Goal: Information Seeking & Learning: Learn about a topic

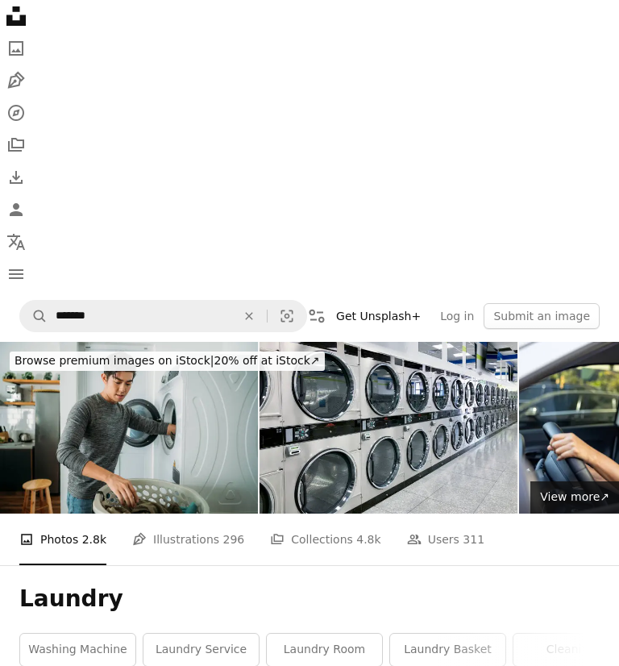
scroll to position [944, 0]
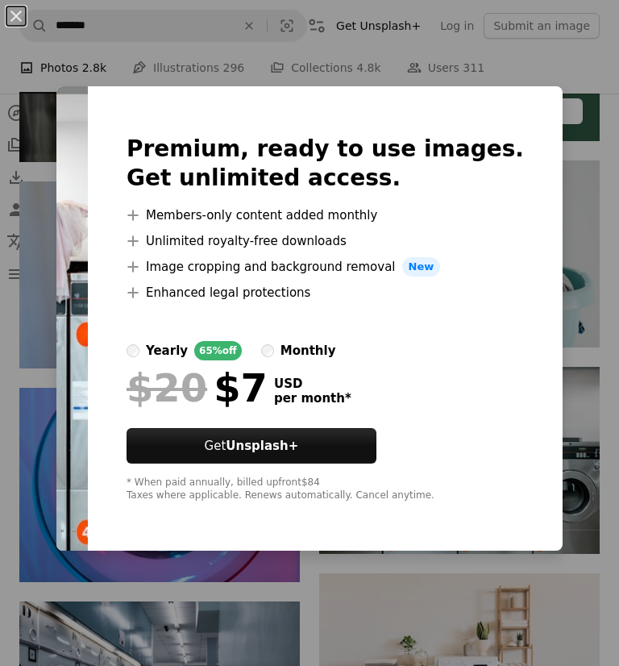
click at [599, 479] on div "An X shape Premium, ready to use images. Get unlimited access. A plus sign Memb…" at bounding box center [309, 333] width 619 height 666
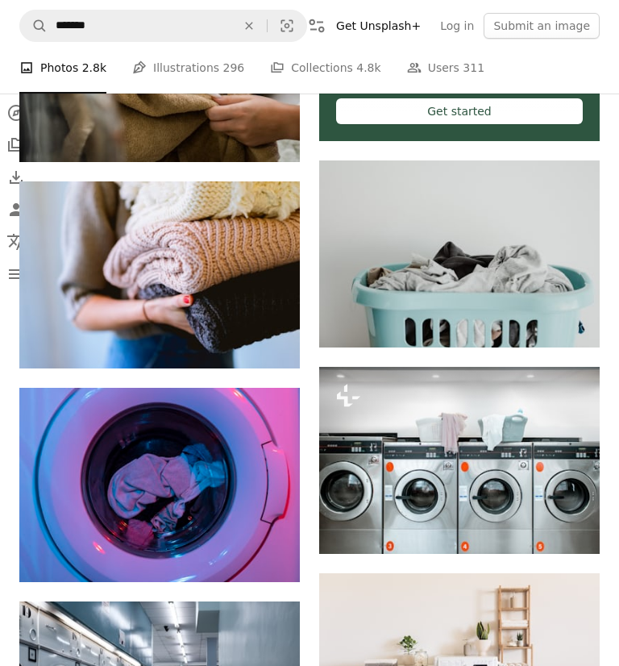
click at [594, 442] on img at bounding box center [459, 460] width 280 height 187
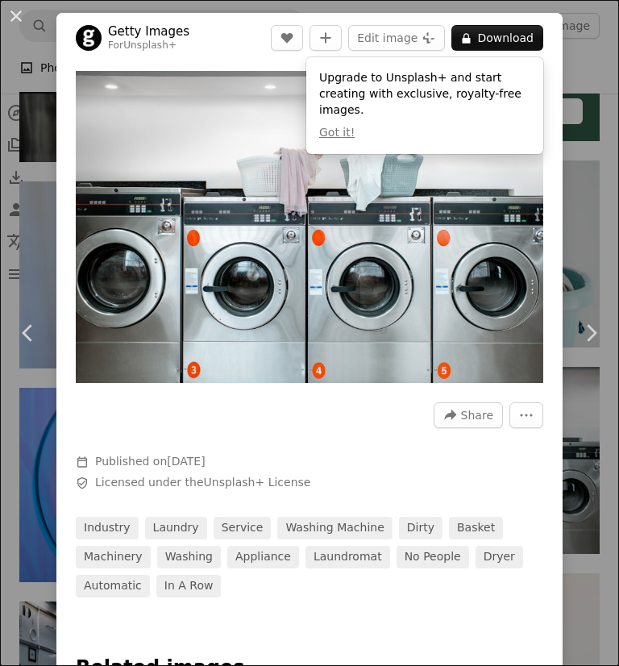
click at [616, 493] on div "An X shape Chevron left Chevron right Getty Images For Unsplash+ A heart A plus…" at bounding box center [309, 333] width 619 height 666
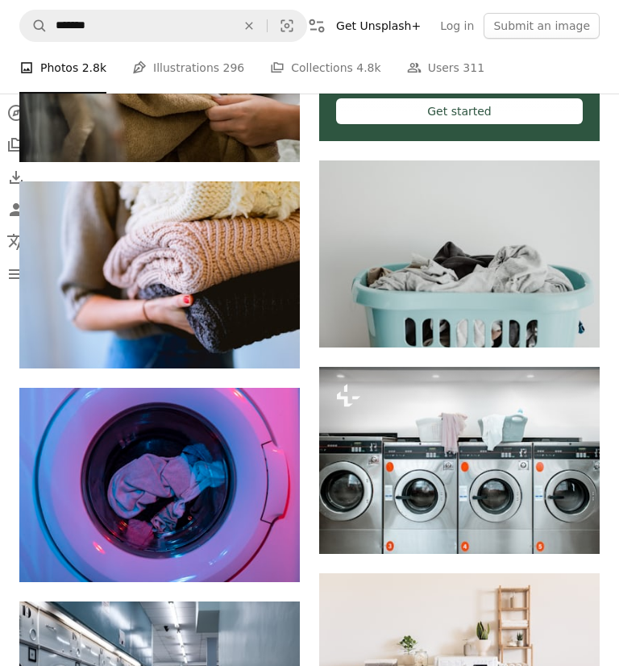
click at [454, 448] on img at bounding box center [459, 460] width 280 height 187
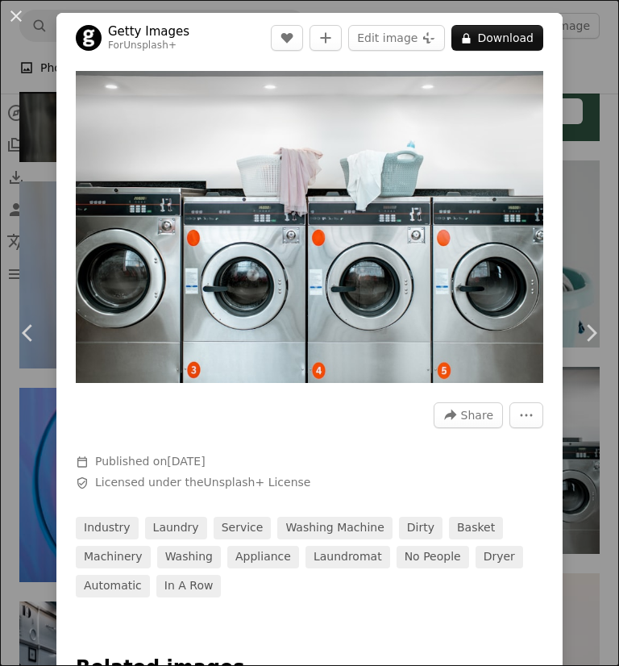
click at [462, 426] on span "Share" at bounding box center [477, 415] width 32 height 24
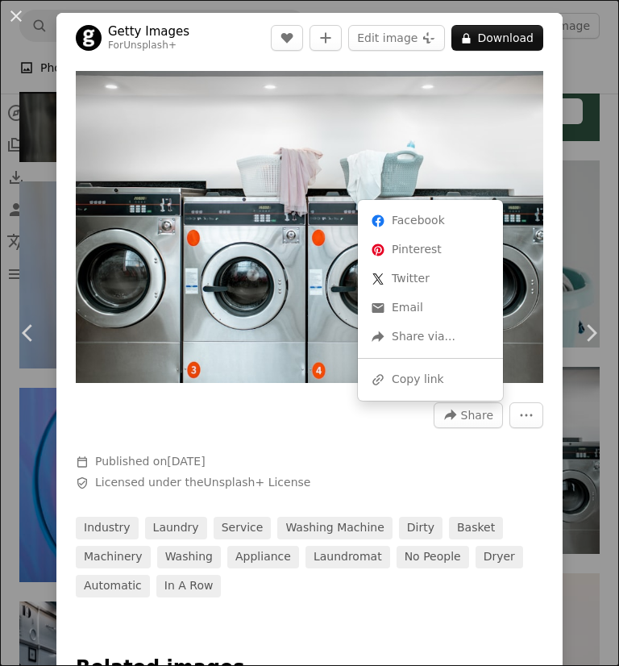
click at [508, 473] on dialog "An X shape Chevron left Chevron right Getty Images For Unsplash+ A heart A plus…" at bounding box center [309, 333] width 619 height 666
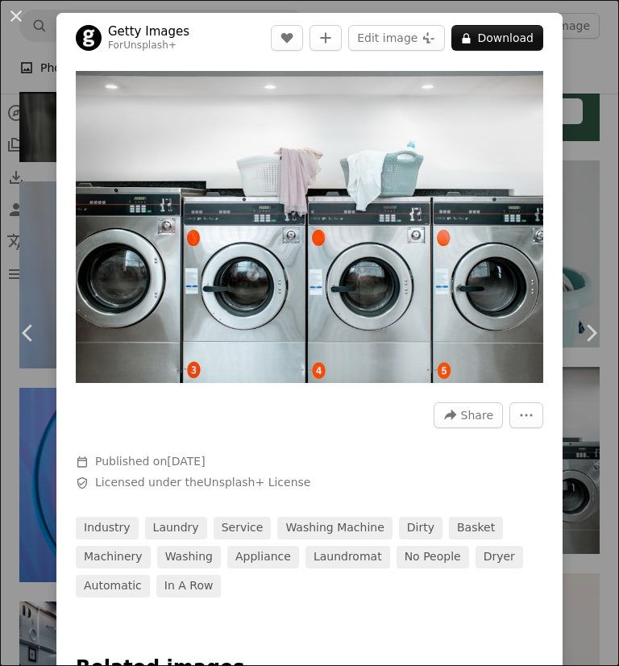
click at [32, 346] on icon "Chevron left" at bounding box center [28, 333] width 26 height 26
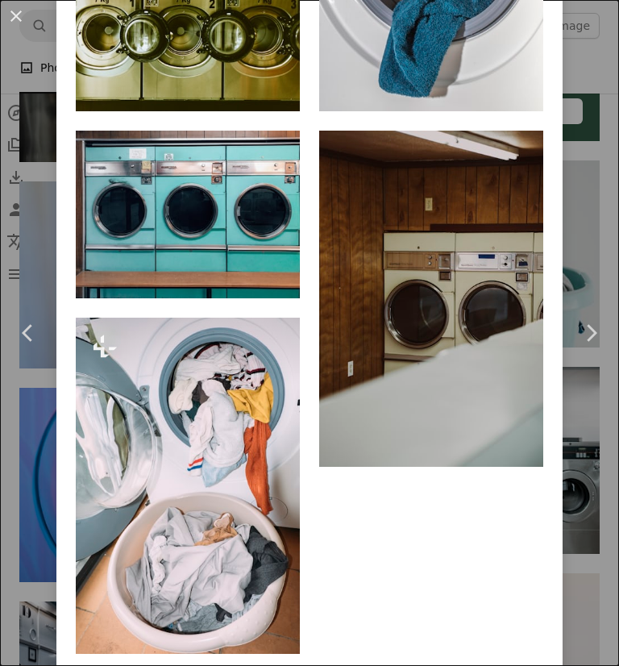
scroll to position [3066, 0]
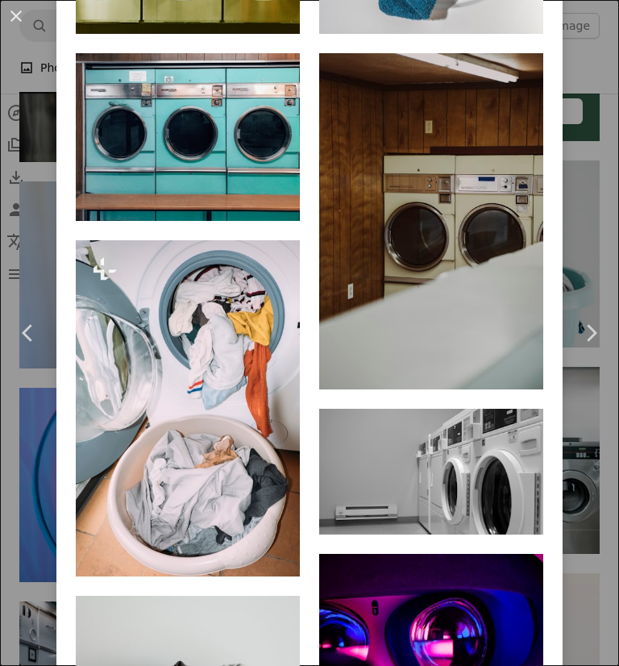
click at [594, 177] on div "An X shape Chevron left Chevron right engin akyurt Available for hire A checkma…" at bounding box center [309, 333] width 619 height 666
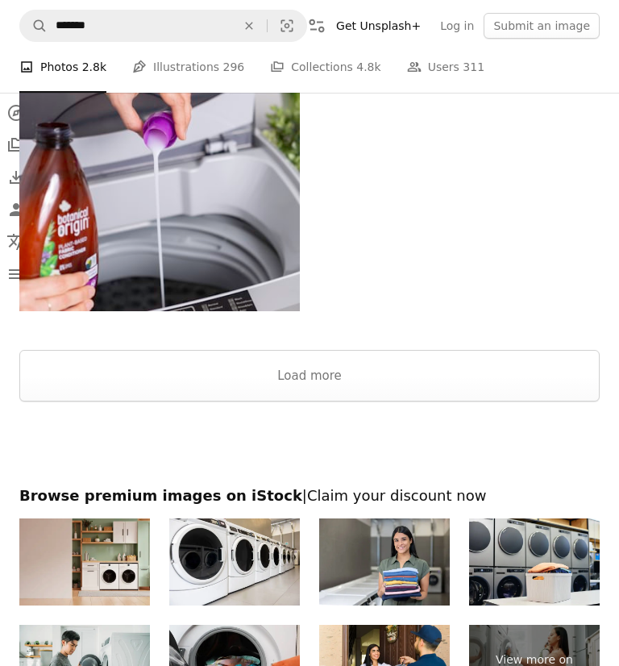
scroll to position [3746, 0]
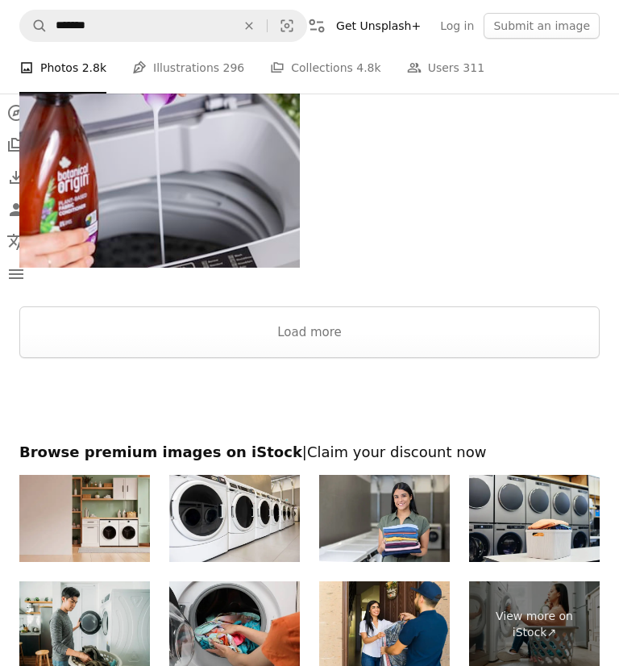
click at [410, 525] on img at bounding box center [384, 518] width 131 height 87
